Goal: Task Accomplishment & Management: Use online tool/utility

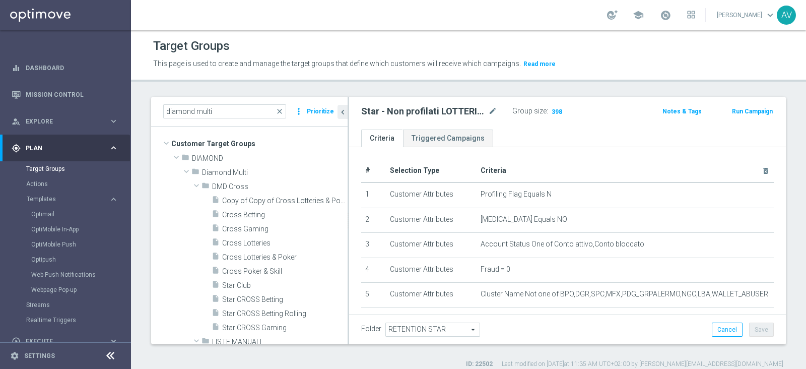
scroll to position [247, 0]
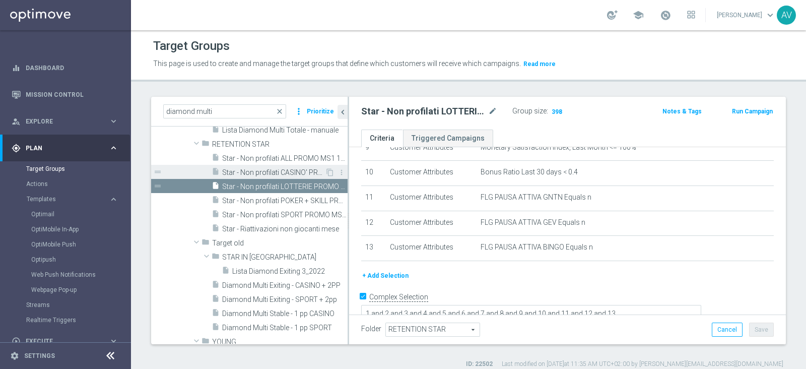
click at [281, 168] on span "Star - Non profilati CASINO' PROMO MS1 1M (3m)" at bounding box center [273, 172] width 103 height 9
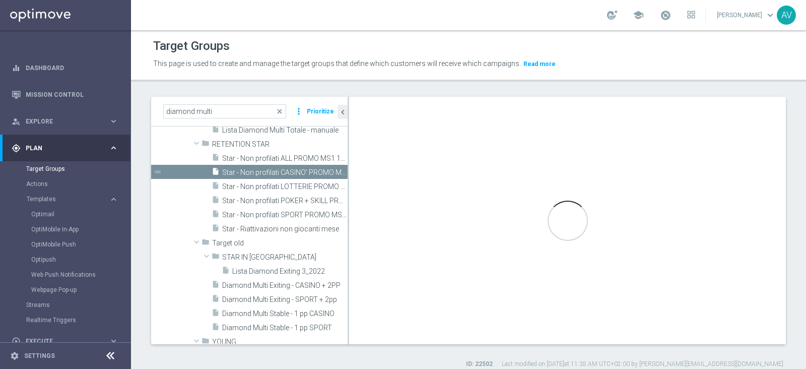
type textarea "1 and 2 and 3 and 4 and 5 and 6 and 7 and 8 and 9 and 10 and 11"
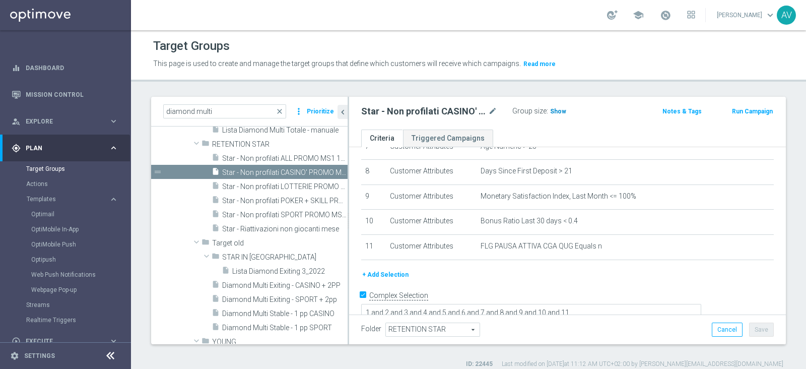
click at [557, 109] on span "Show" at bounding box center [558, 111] width 16 height 7
click at [556, 109] on span "397" at bounding box center [556, 113] width 13 height 10
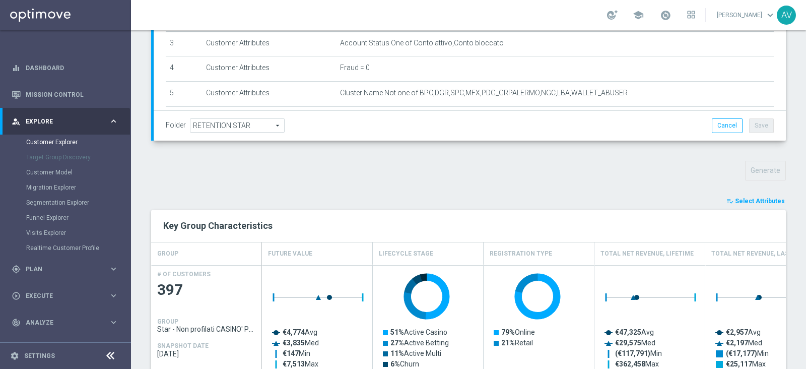
scroll to position [251, 0]
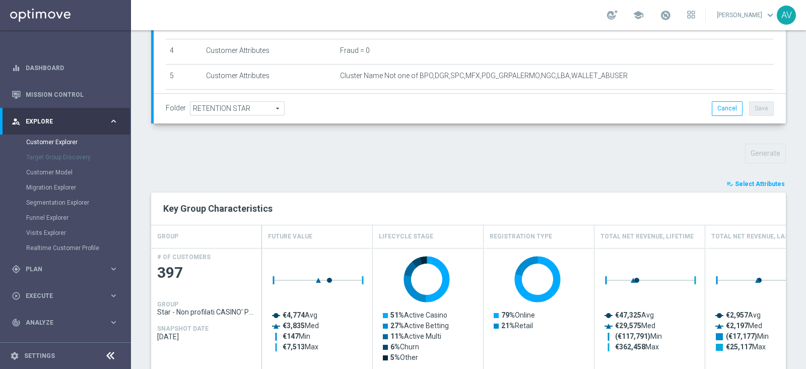
click at [735, 181] on span "Select Attributes" at bounding box center [760, 183] width 50 height 7
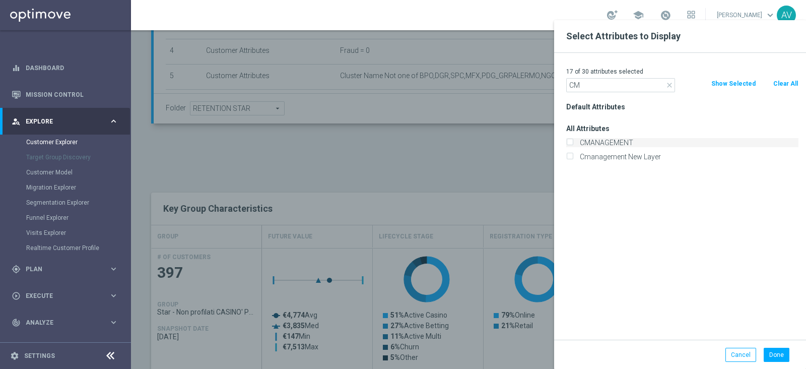
type input "CM"
click at [608, 140] on label "CMANAGEMENT" at bounding box center [687, 142] width 222 height 9
click at [573, 140] on input "CMANAGEMENT" at bounding box center [569, 143] width 7 height 7
checkbox input "true"
click at [770, 351] on button "Done" at bounding box center [776, 354] width 26 height 14
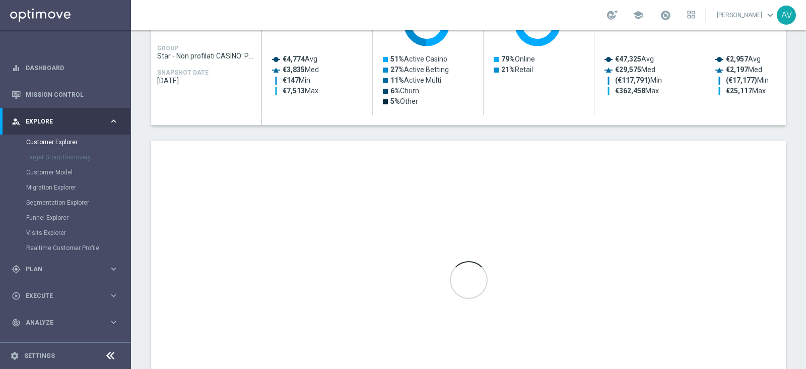
scroll to position [504, 0]
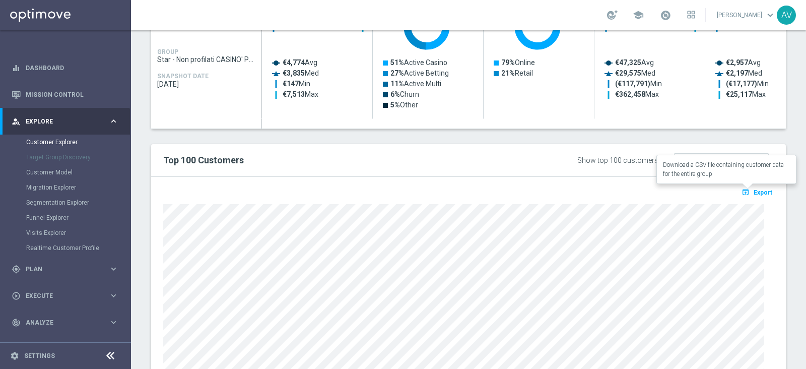
click at [753, 190] on span "Export" at bounding box center [762, 192] width 19 height 7
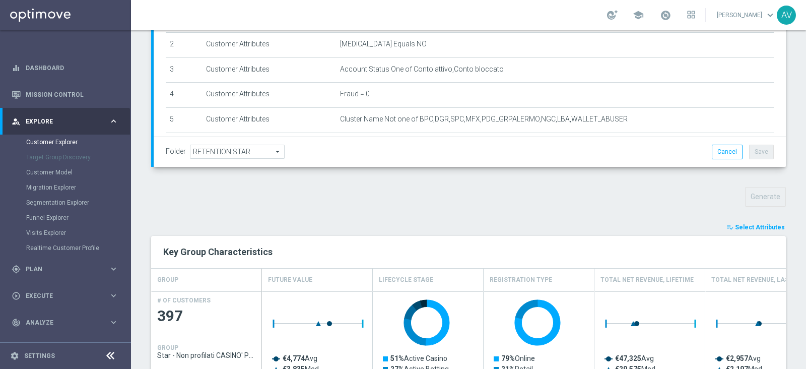
scroll to position [0, 0]
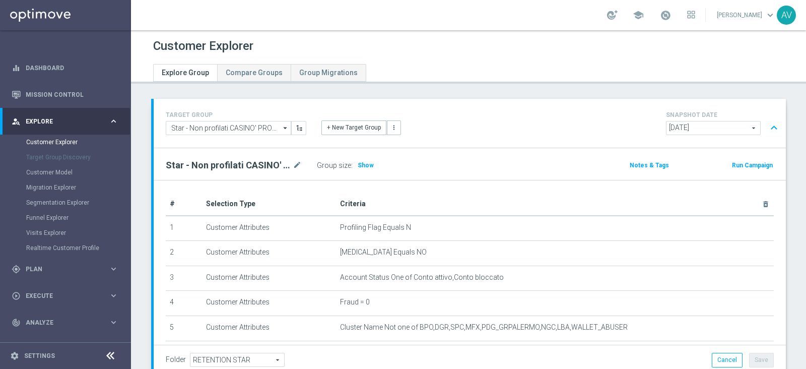
click at [734, 161] on button "Run Campaign" at bounding box center [752, 165] width 43 height 11
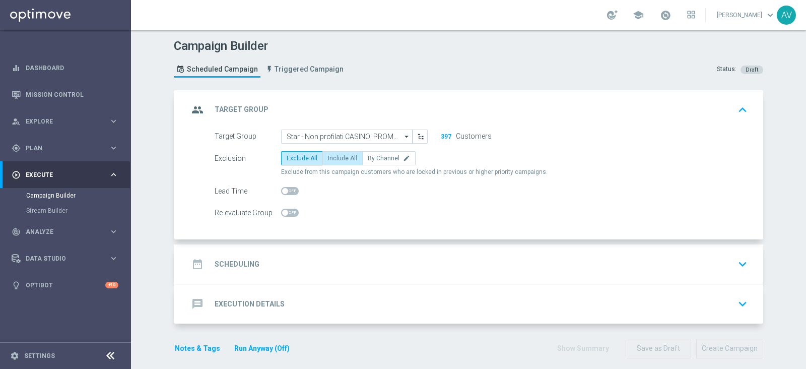
click at [331, 156] on span "Include All" at bounding box center [342, 158] width 29 height 7
click at [331, 157] on input "Include All" at bounding box center [331, 160] width 7 height 7
radio input "true"
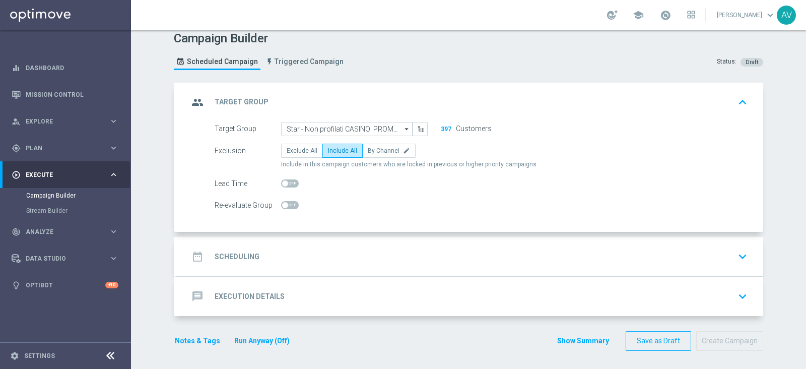
click at [195, 100] on icon "group" at bounding box center [197, 102] width 18 height 18
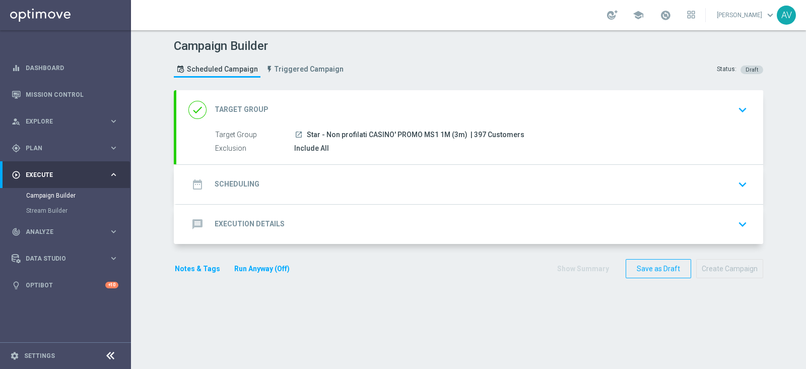
click at [194, 181] on icon "date_range" at bounding box center [197, 184] width 18 height 18
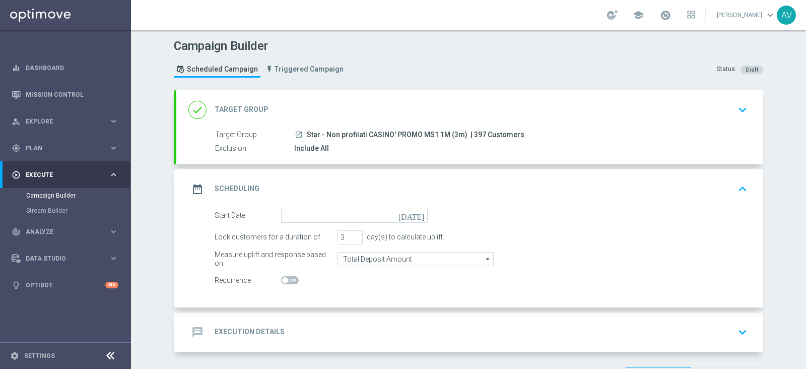
click at [412, 212] on icon "[DATE]" at bounding box center [413, 213] width 30 height 11
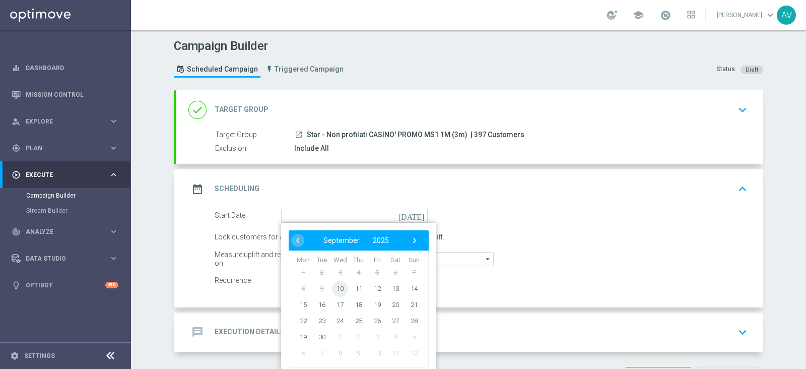
click at [332, 287] on span "10" at bounding box center [340, 288] width 16 height 16
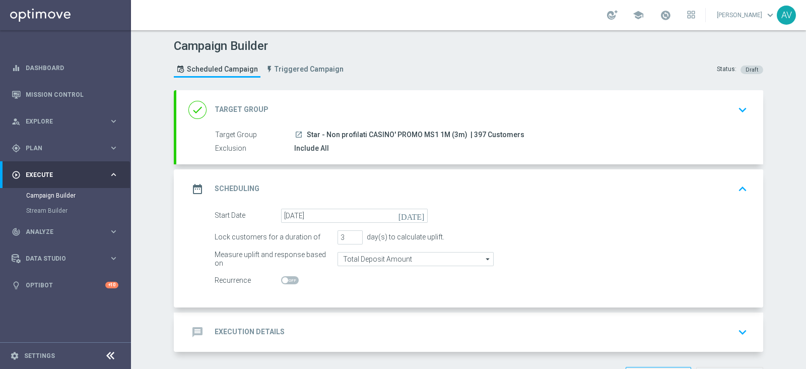
click at [199, 190] on icon "date_range" at bounding box center [197, 189] width 18 height 18
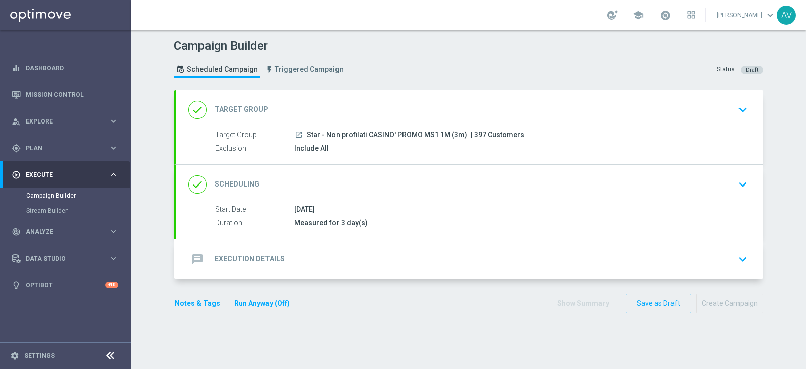
click at [189, 177] on icon "done" at bounding box center [197, 184] width 18 height 18
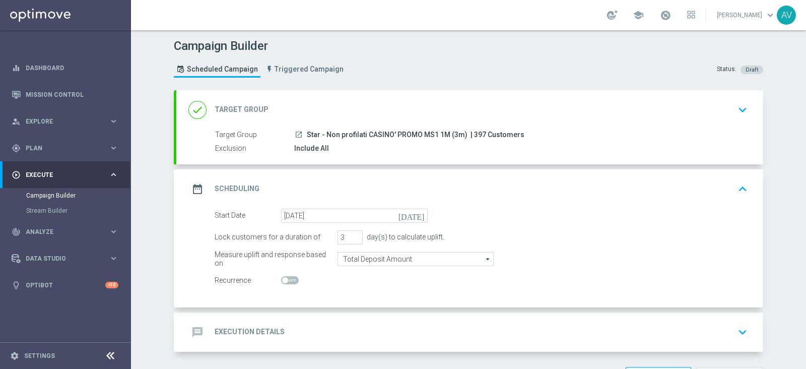
click at [415, 214] on icon "[DATE]" at bounding box center [413, 213] width 30 height 11
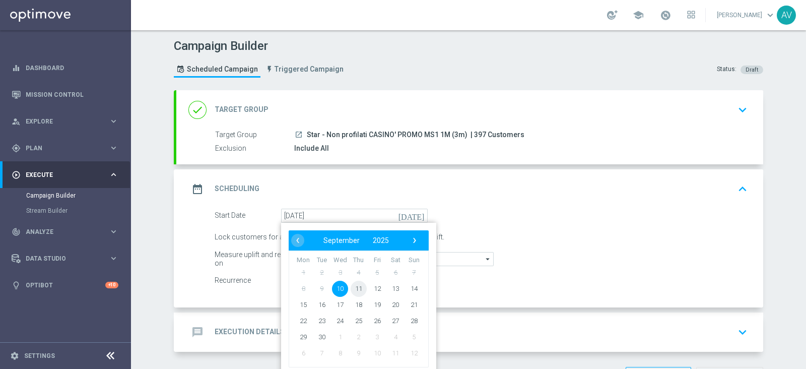
click at [354, 283] on span "11" at bounding box center [358, 288] width 16 height 16
type input "[DATE]"
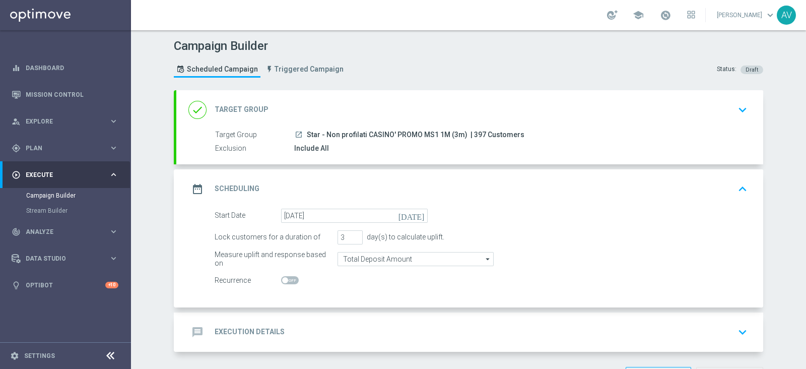
click at [194, 182] on icon "date_range" at bounding box center [197, 189] width 18 height 18
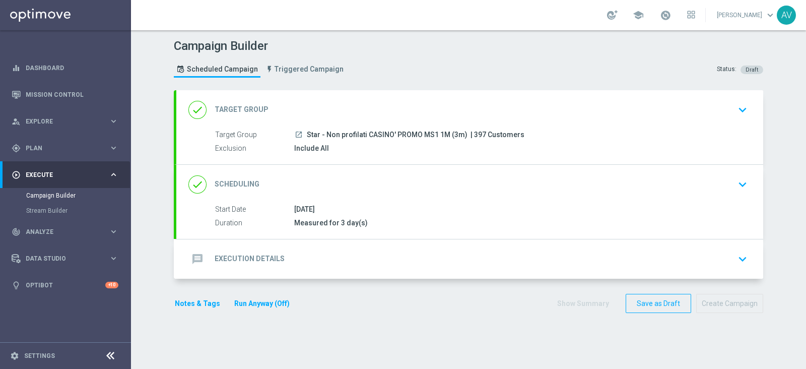
click at [190, 254] on icon "message" at bounding box center [197, 259] width 18 height 18
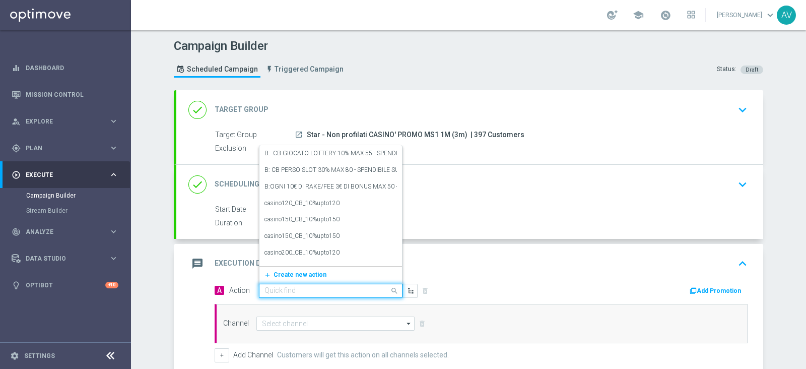
click at [279, 288] on input "text" at bounding box center [320, 291] width 112 height 9
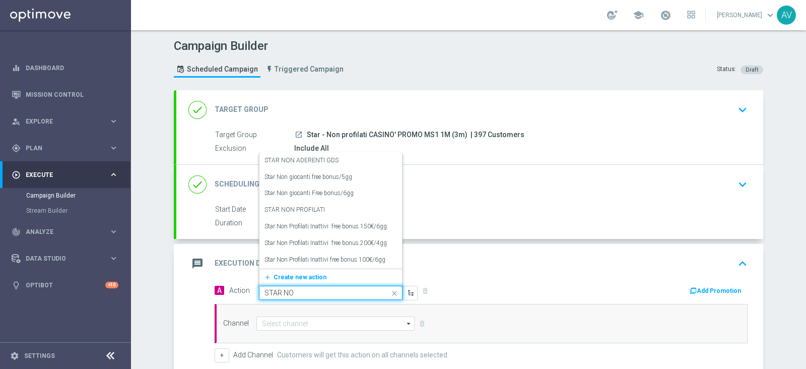
type input "STAR NON"
click at [361, 207] on div "STAR NON PROFILATI edit" at bounding box center [330, 209] width 132 height 17
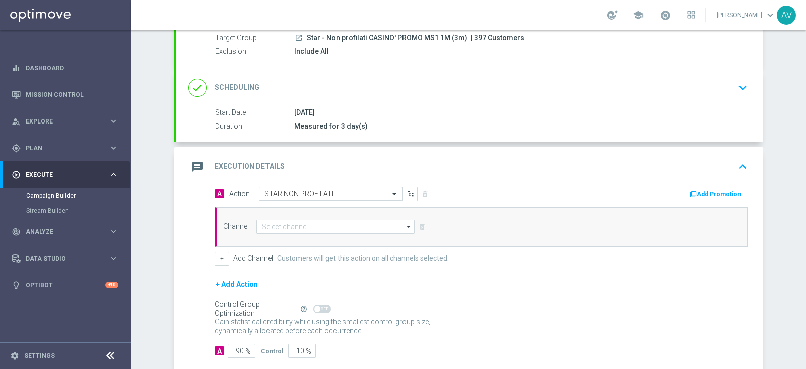
scroll to position [99, 0]
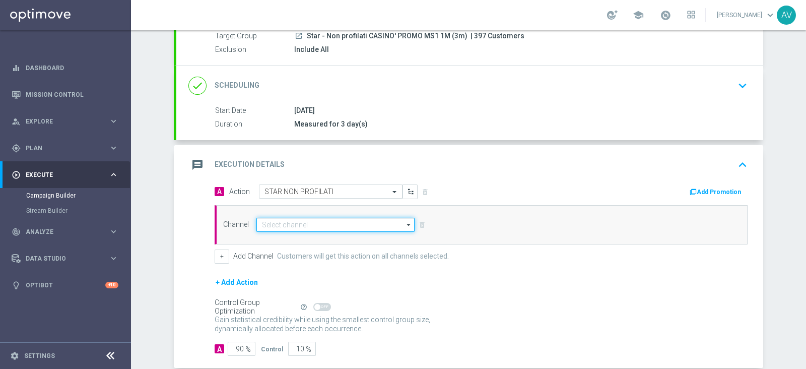
click at [332, 221] on input at bounding box center [335, 225] width 158 height 14
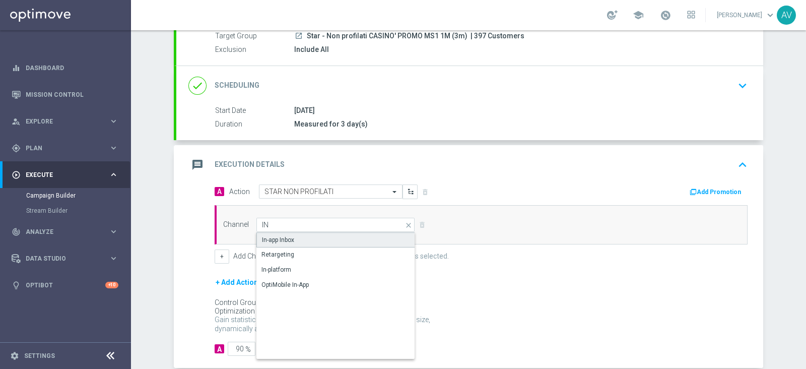
click at [285, 236] on div "In-app Inbox" at bounding box center [278, 239] width 32 height 9
type input "In-app Inbox"
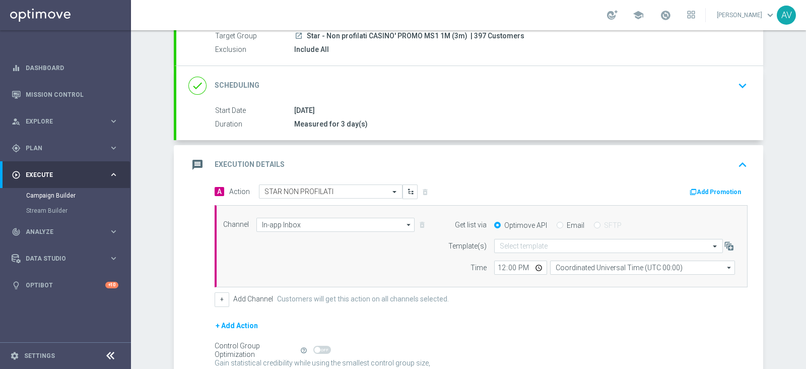
click at [556, 223] on input "Email" at bounding box center [559, 226] width 7 height 7
radio input "true"
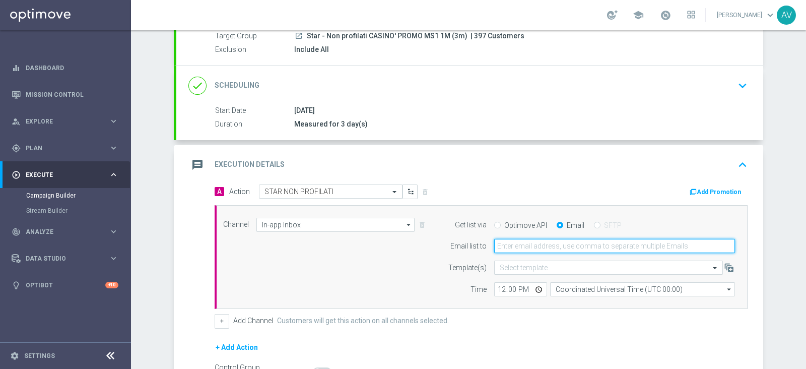
click at [496, 245] on input "email" at bounding box center [614, 246] width 241 height 14
type input "[PERSON_NAME][EMAIL_ADDRESS][DOMAIN_NAME]"
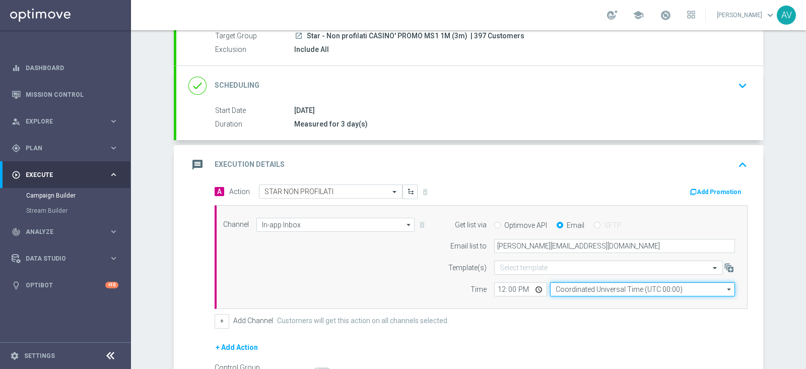
click at [569, 286] on input "Coordinated Universal Time (UTC 00:00)" at bounding box center [642, 289] width 185 height 14
type input "Central European Time ([GEOGRAPHIC_DATA]) (UTC +02:00)"
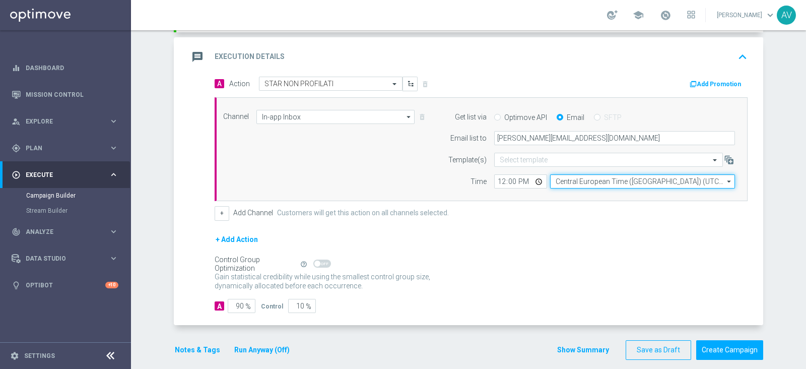
scroll to position [209, 0]
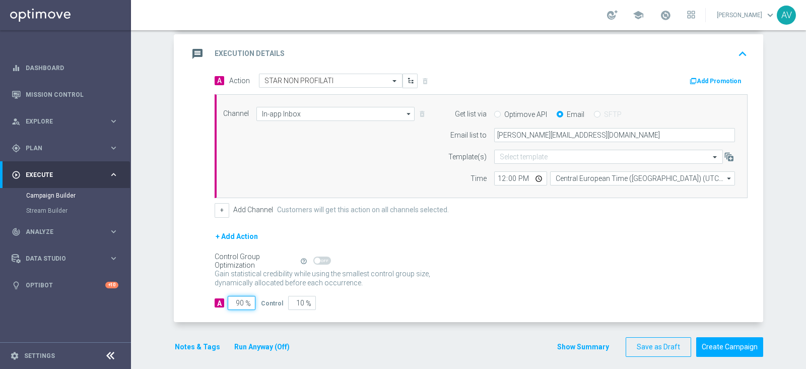
click at [237, 301] on input "90" at bounding box center [242, 303] width 28 height 14
type input "9"
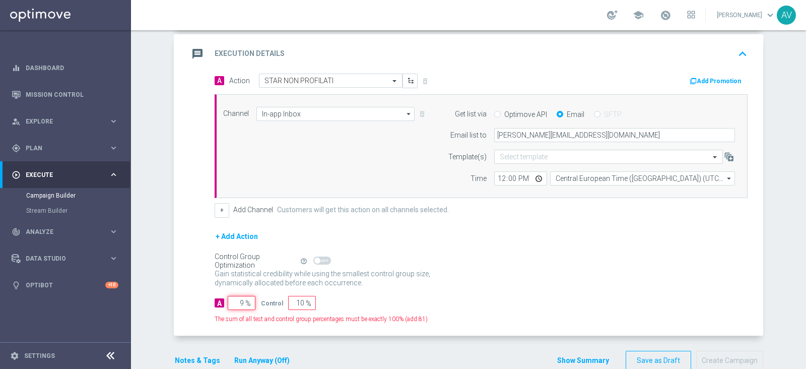
type input "91"
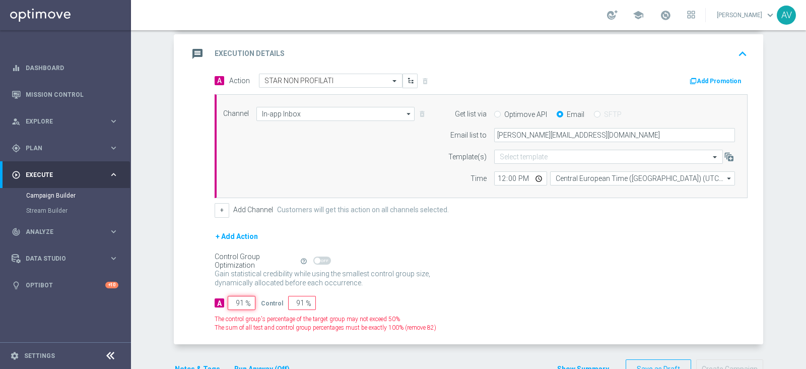
type input "9"
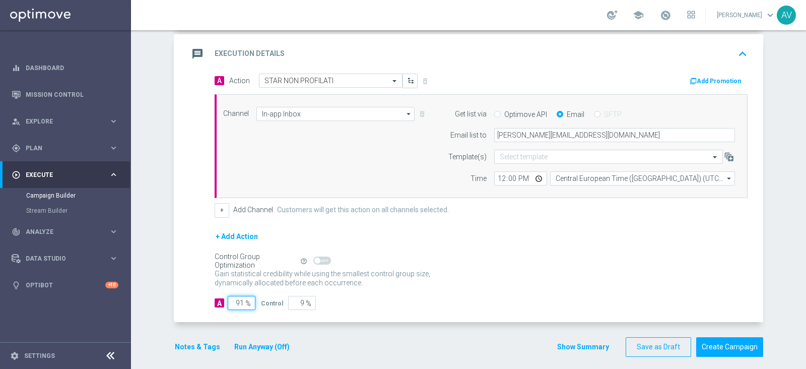
type input "9"
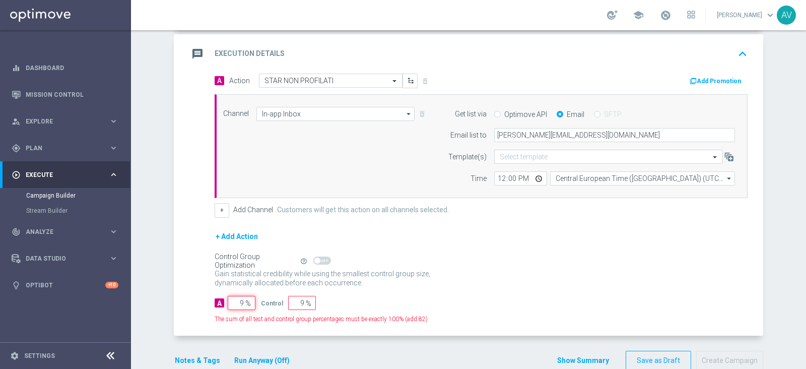
type input "91"
type input "100"
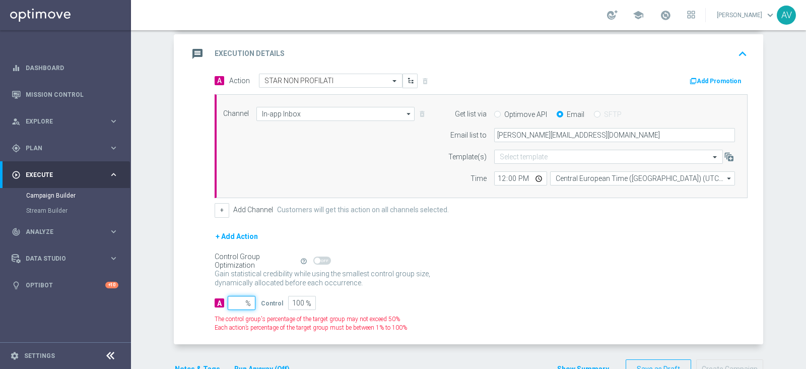
type input "1"
type input "99"
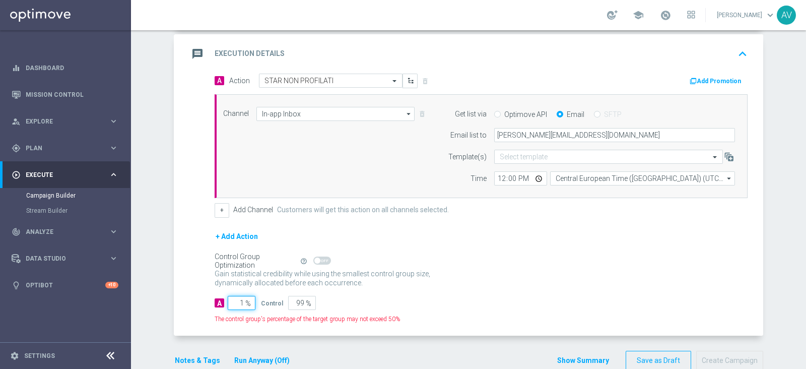
type input "10"
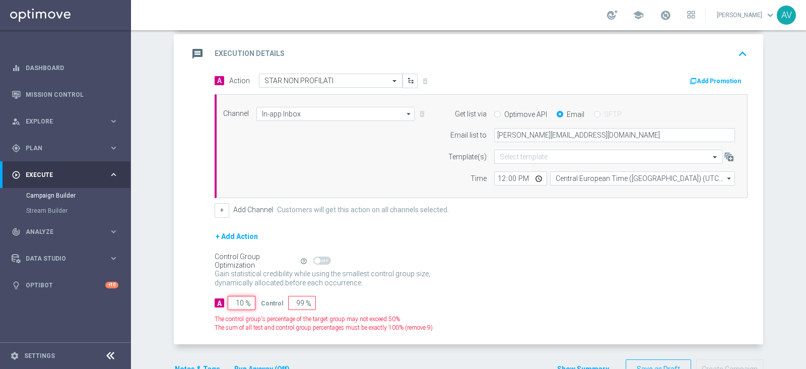
type input "90"
type input "100"
type input "0"
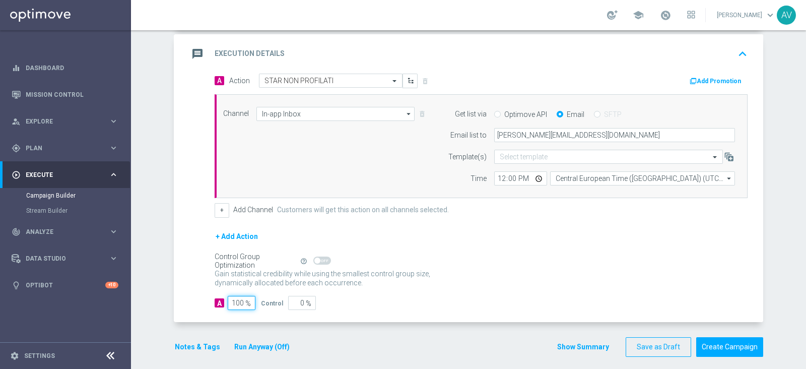
type input "100"
click at [195, 50] on icon "message" at bounding box center [197, 54] width 18 height 18
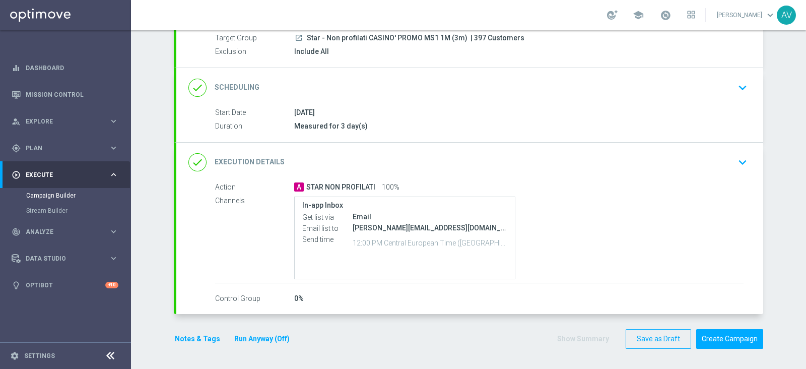
scroll to position [96, 0]
click at [191, 334] on button "Notes & Tags" at bounding box center [197, 340] width 47 height 13
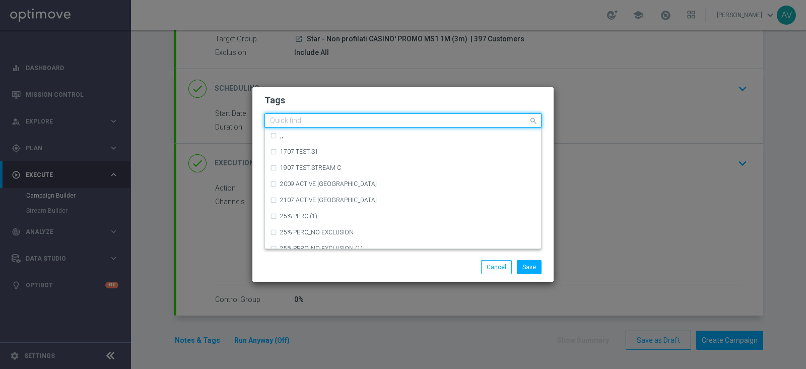
click at [325, 118] on input "text" at bounding box center [399, 121] width 258 height 9
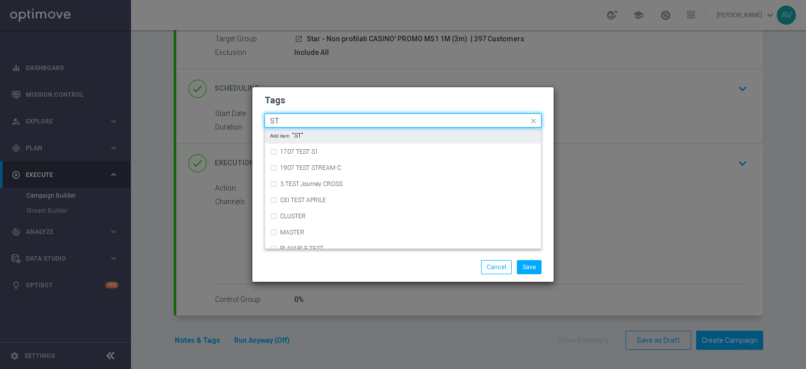
type input "S"
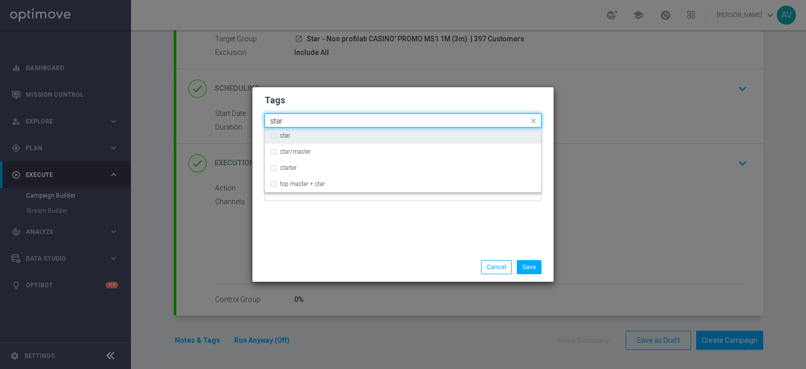
click at [290, 133] on label "star" at bounding box center [285, 135] width 10 height 6
type input "star"
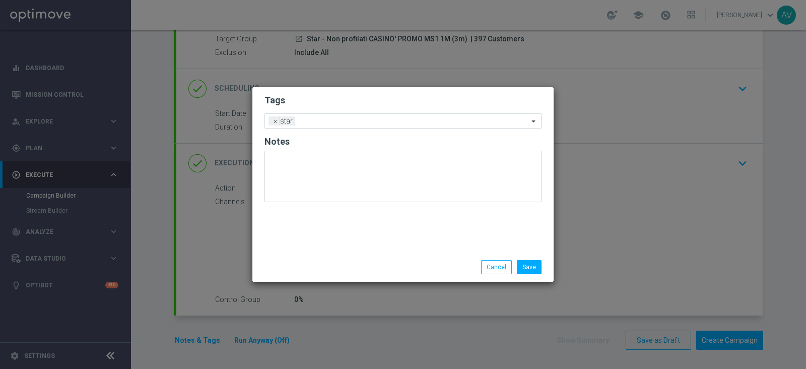
click at [363, 254] on div "Save Cancel" at bounding box center [402, 266] width 301 height 29
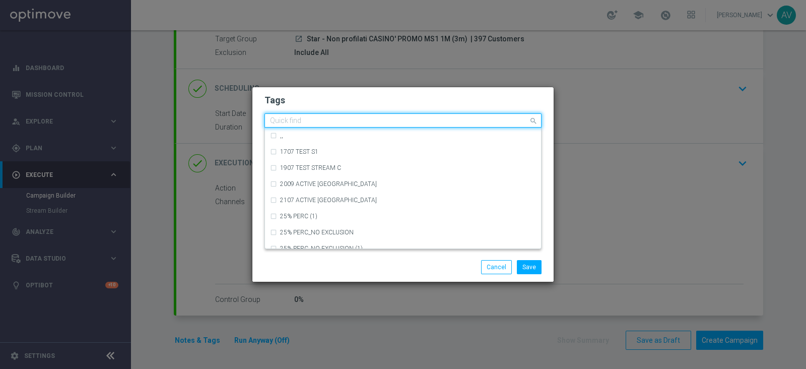
click at [323, 122] on input "text" at bounding box center [399, 121] width 258 height 9
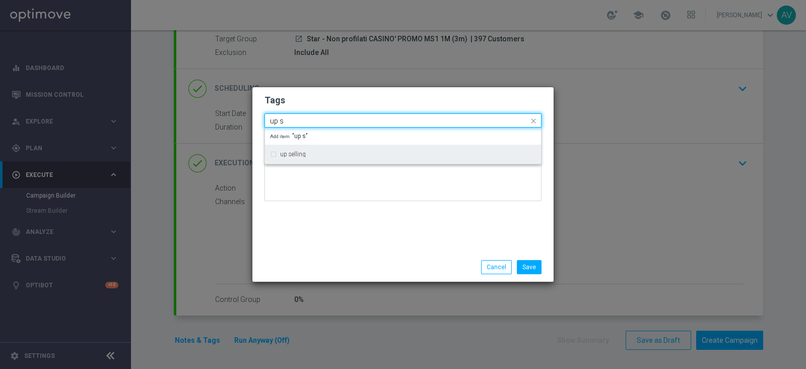
click at [295, 155] on label "up selling" at bounding box center [293, 154] width 26 height 6
type input "up s"
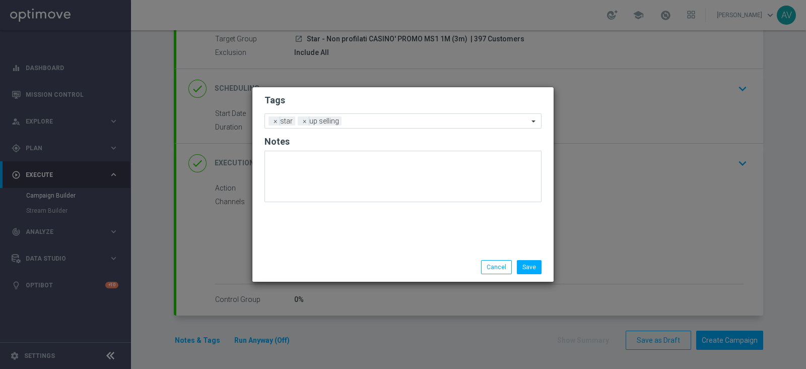
click at [338, 216] on div "Tags Add a new tag × star × up selling Notes" at bounding box center [402, 169] width 301 height 165
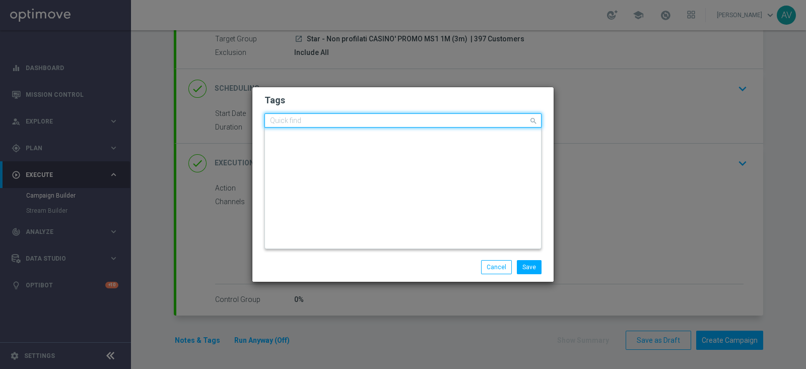
scroll to position [0, 0]
click at [400, 119] on input "text" at bounding box center [399, 121] width 258 height 9
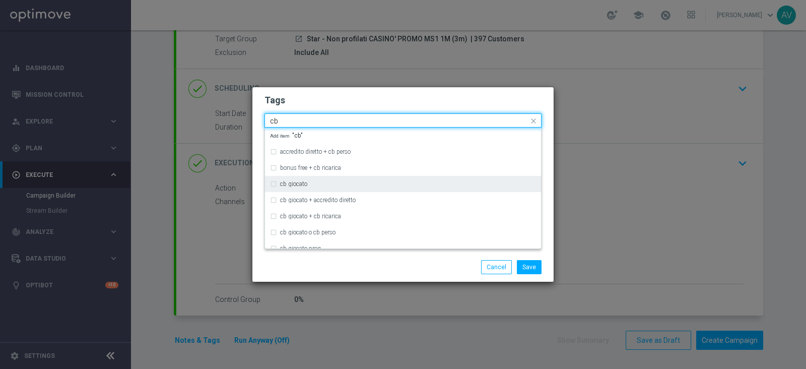
click at [287, 184] on label "cb giocato" at bounding box center [293, 184] width 27 height 6
type input "cb"
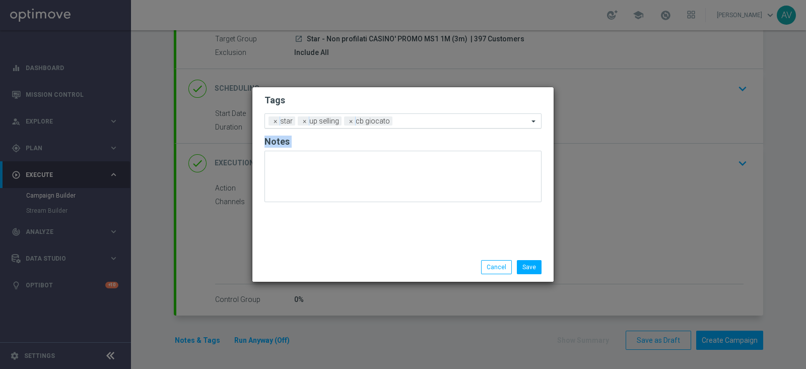
drag, startPoint x: 370, startPoint y: 266, endPoint x: 423, endPoint y: 114, distance: 161.6
click at [423, 114] on div "Tags Add a new tag × star × up selling × cb giocato Notes Save Cancel" at bounding box center [402, 184] width 301 height 194
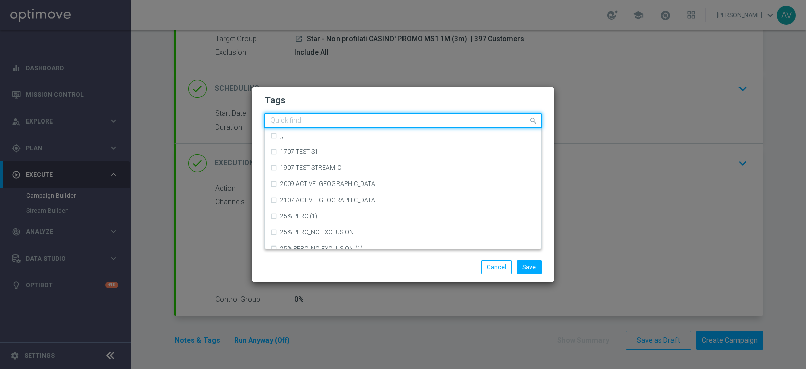
click at [423, 114] on div "Quick find × star × up selling × cb giocato" at bounding box center [396, 120] width 263 height 13
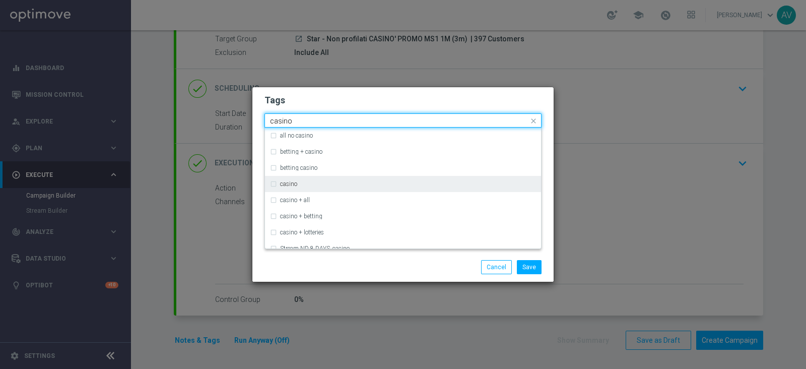
click at [283, 179] on div "casino" at bounding box center [403, 184] width 266 height 16
type input "casino"
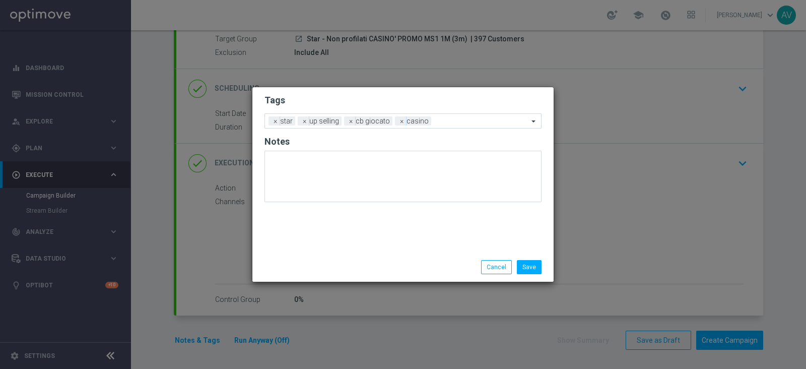
click at [387, 260] on div "Save Cancel" at bounding box center [451, 267] width 195 height 14
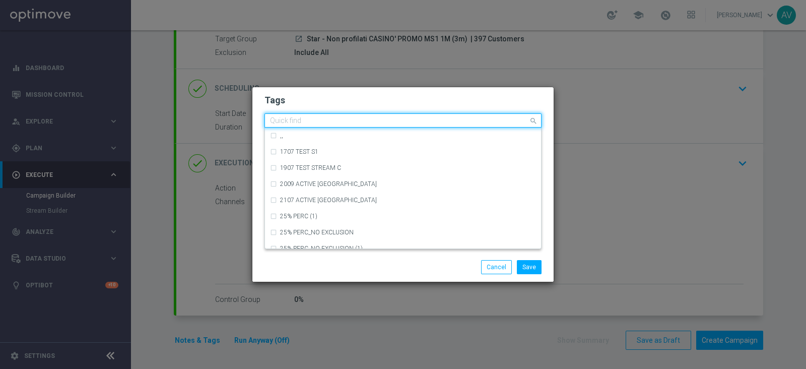
click at [463, 122] on input "text" at bounding box center [399, 121] width 258 height 9
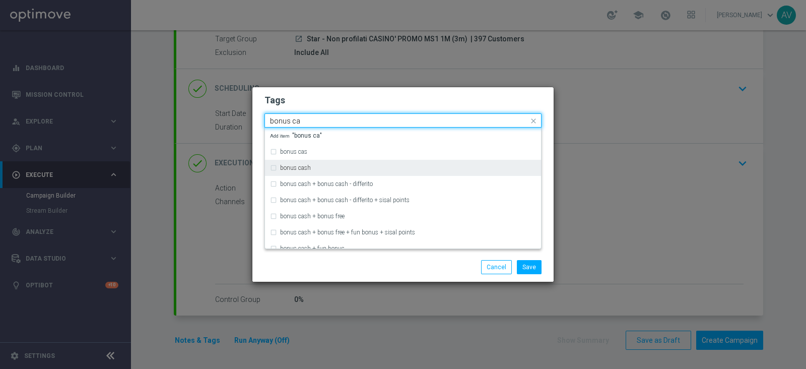
click at [312, 168] on div "bonus cash" at bounding box center [408, 168] width 256 height 6
type input "bonus ca"
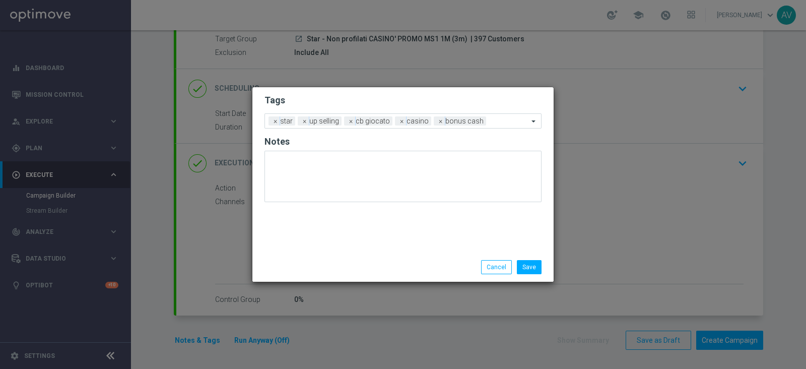
click at [391, 249] on div "Tags Add a new tag × star × up selling × cb giocato × casino × bonus cash Notes" at bounding box center [402, 169] width 301 height 165
click at [527, 265] on button "Save" at bounding box center [529, 267] width 25 height 14
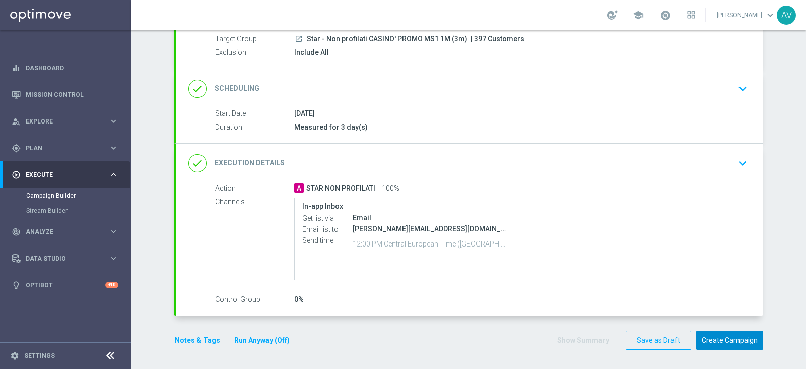
click at [721, 336] on button "Create Campaign" at bounding box center [729, 340] width 67 height 20
